Goal: Transaction & Acquisition: Obtain resource

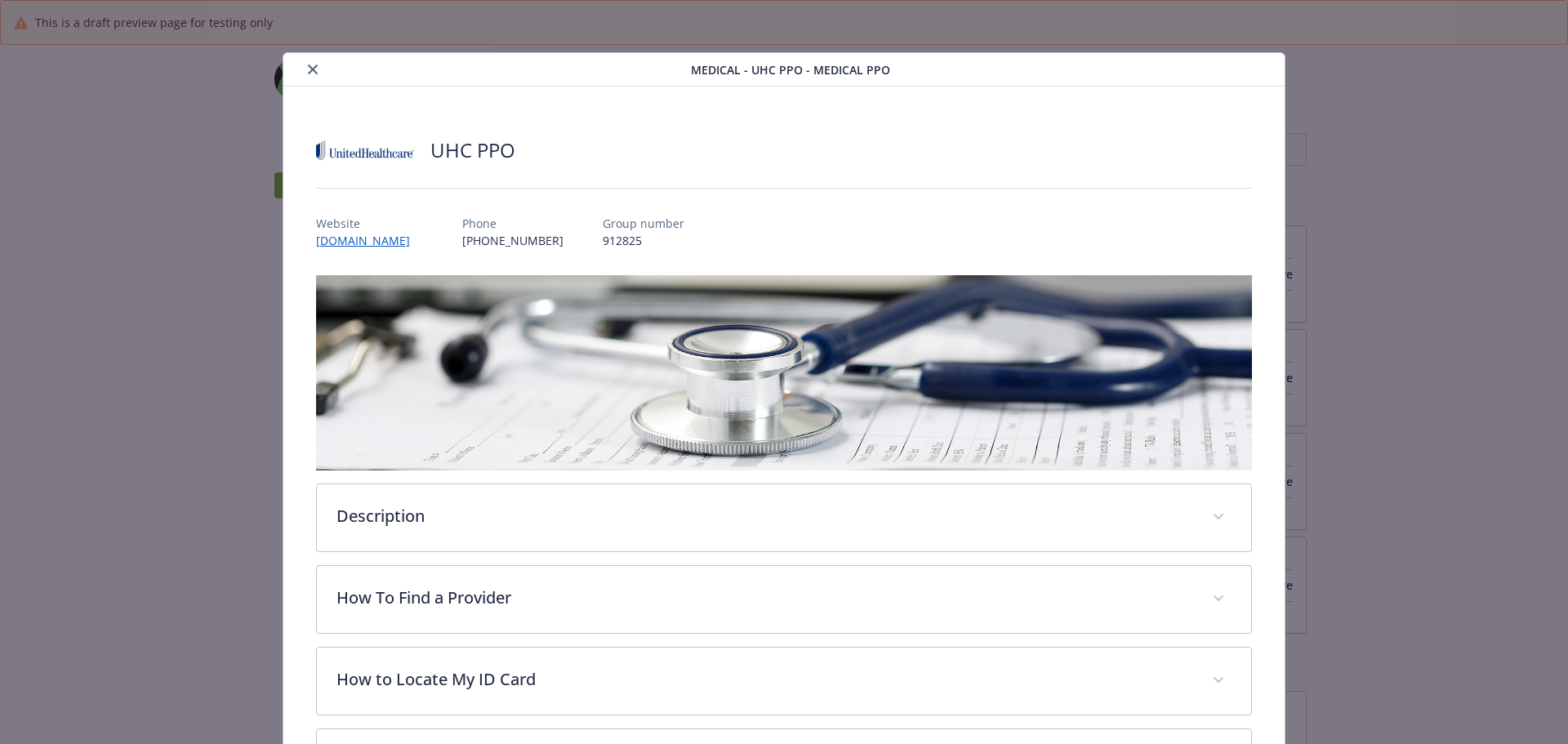
scroll to position [692, 0]
